Goal: Information Seeking & Learning: Learn about a topic

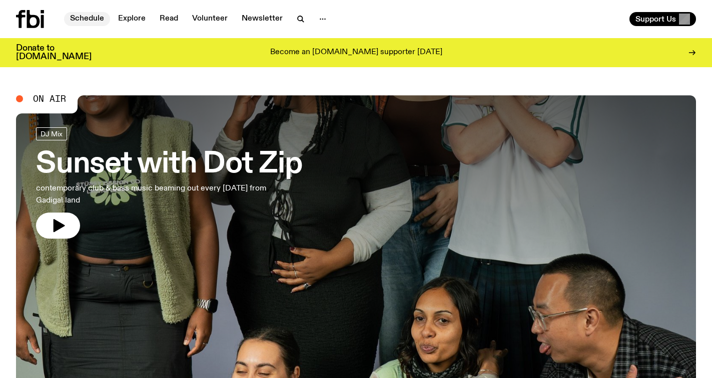
click at [91, 20] on link "Schedule" at bounding box center [87, 19] width 46 height 14
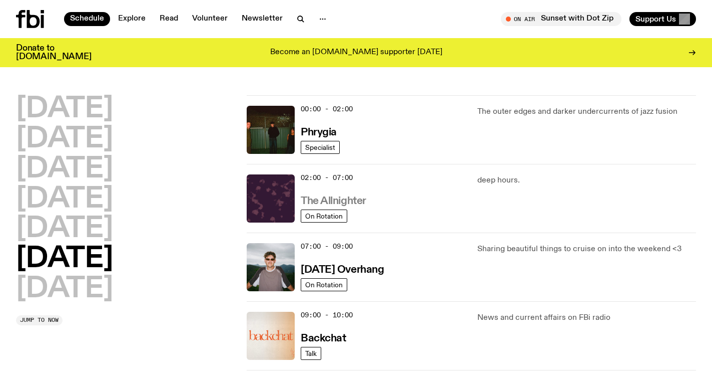
click at [365, 201] on h3 "The Allnighter" at bounding box center [334, 201] width 66 height 11
click at [76, 110] on h2 "[DATE]" at bounding box center [64, 109] width 97 height 28
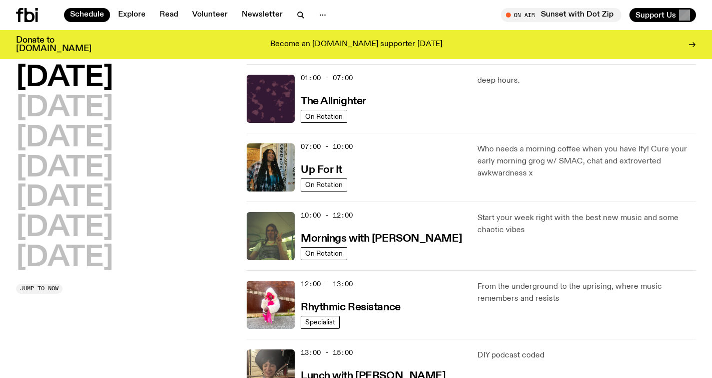
scroll to position [28, 0]
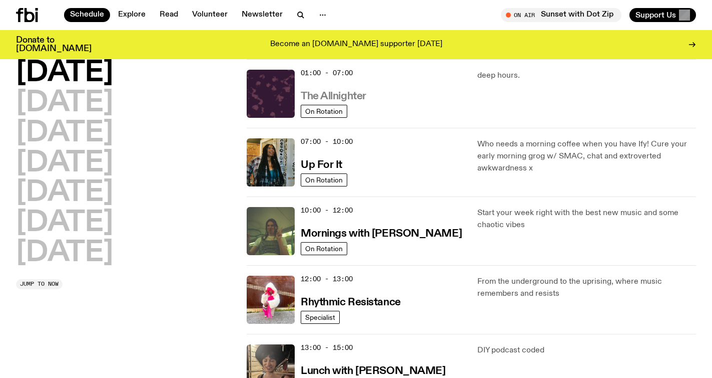
click at [364, 97] on h3 "The Allnighter" at bounding box center [334, 96] width 66 height 11
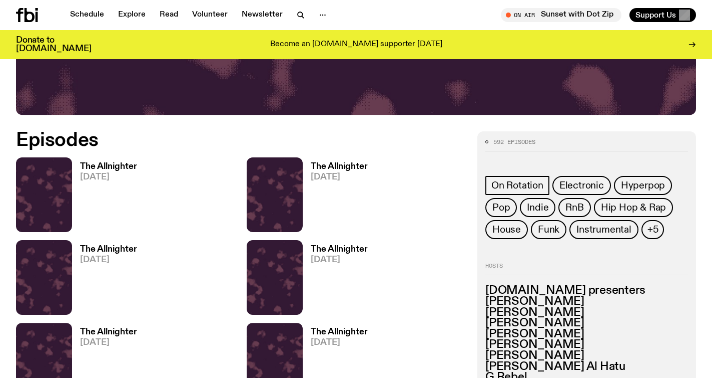
scroll to position [418, 0]
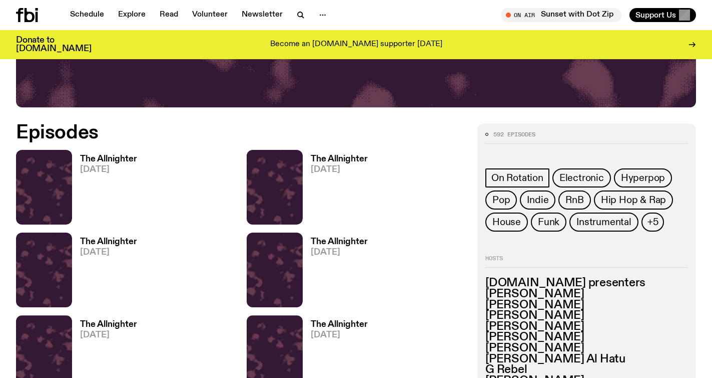
click at [101, 250] on span "[DATE]" at bounding box center [108, 252] width 57 height 9
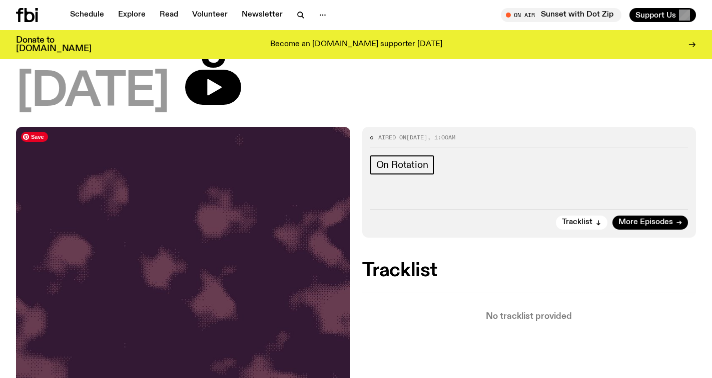
scroll to position [65, 0]
